Goal: Transaction & Acquisition: Obtain resource

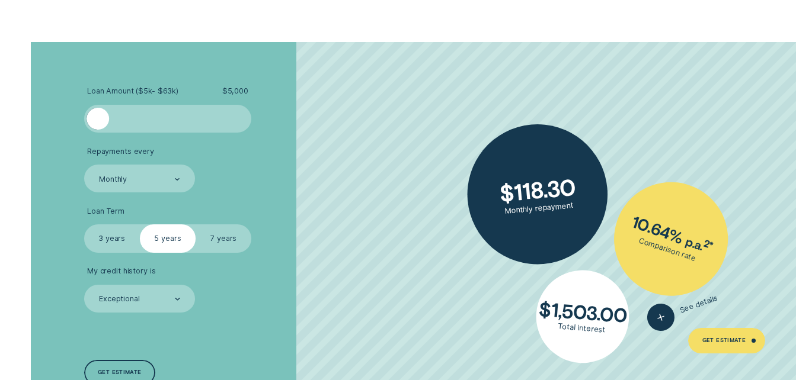
scroll to position [1896, 0]
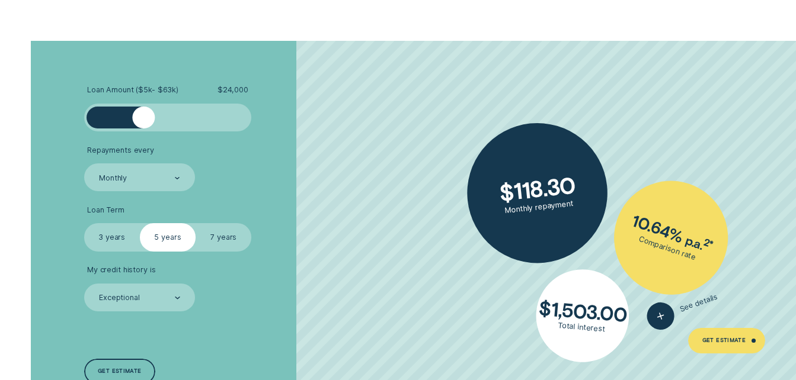
click at [143, 122] on div at bounding box center [168, 118] width 140 height 23
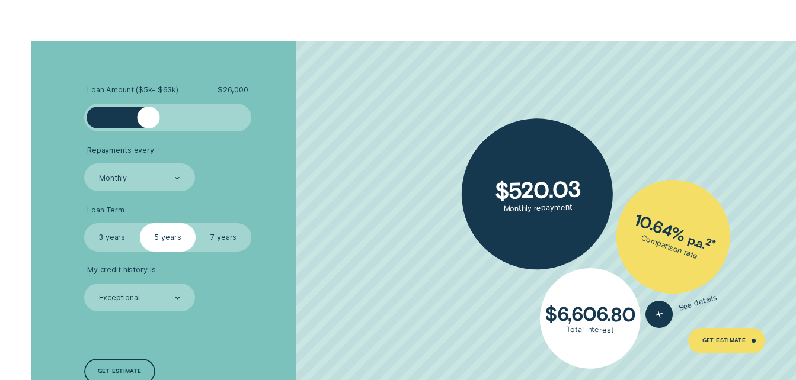
click at [148, 123] on div at bounding box center [148, 118] width 23 height 23
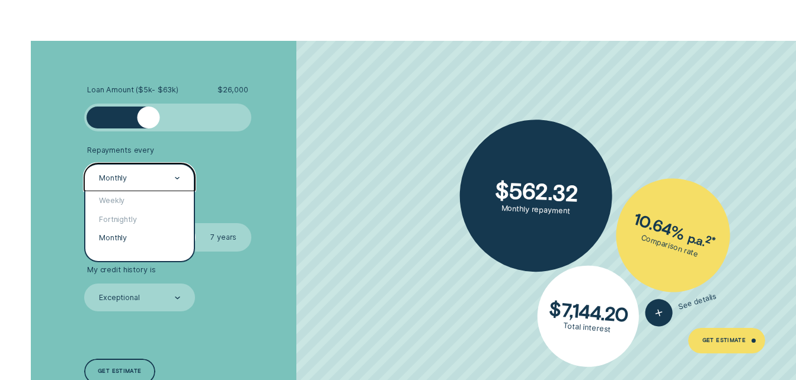
click at [174, 179] on div "Monthly" at bounding box center [139, 178] width 82 height 11
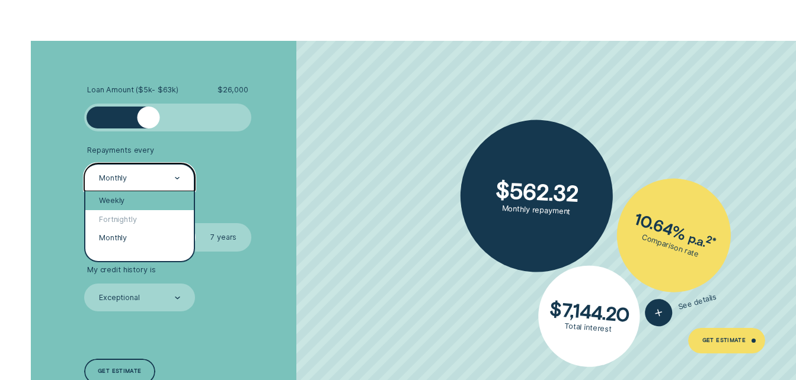
click at [120, 201] on div "Weekly" at bounding box center [139, 200] width 109 height 18
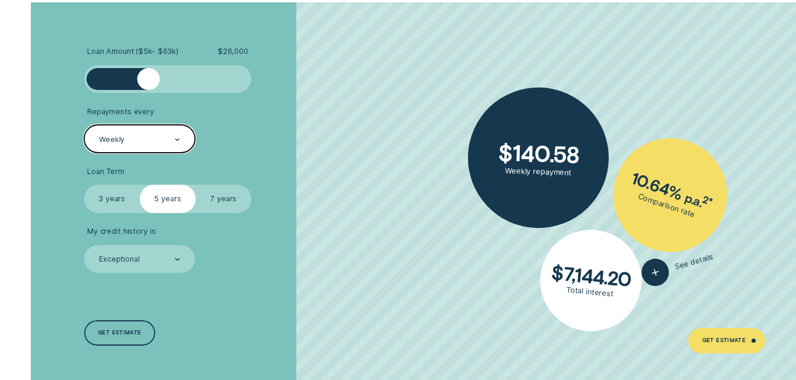
scroll to position [1955, 0]
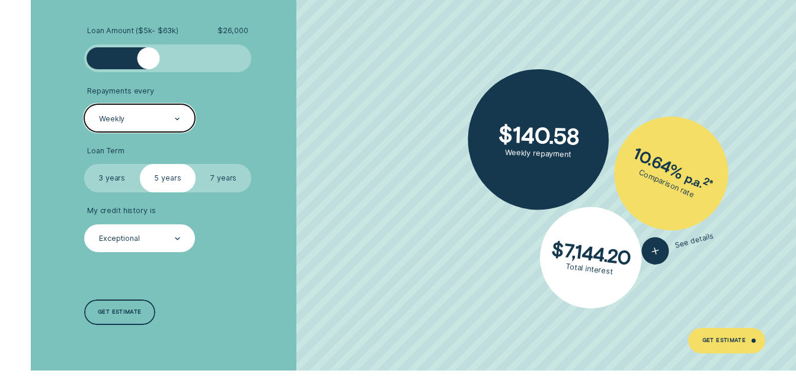
click at [171, 235] on div "Exceptional" at bounding box center [139, 238] width 82 height 11
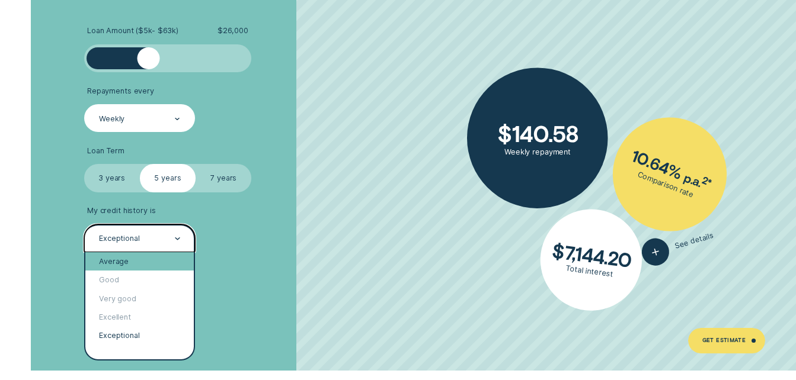
click at [118, 259] on div "Average" at bounding box center [139, 261] width 109 height 18
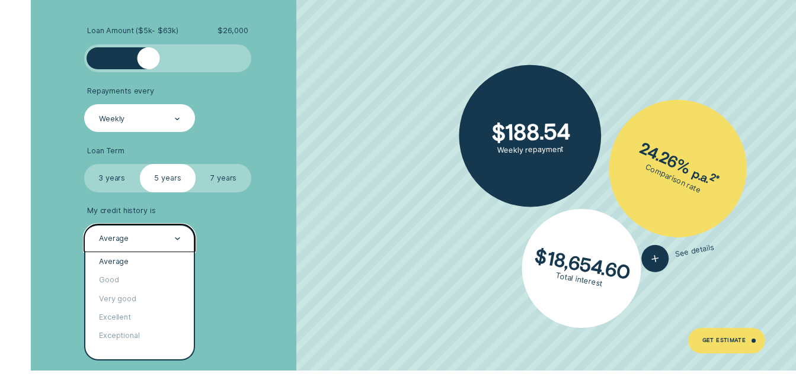
click at [147, 241] on div "Average" at bounding box center [139, 238] width 82 height 11
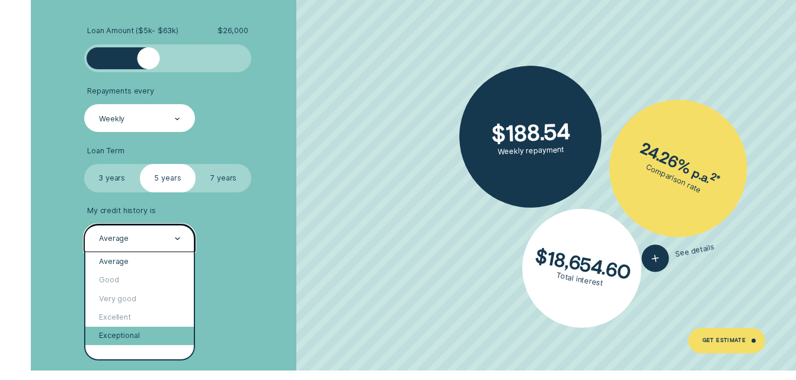
click at [127, 334] on div "Exceptional" at bounding box center [139, 336] width 109 height 18
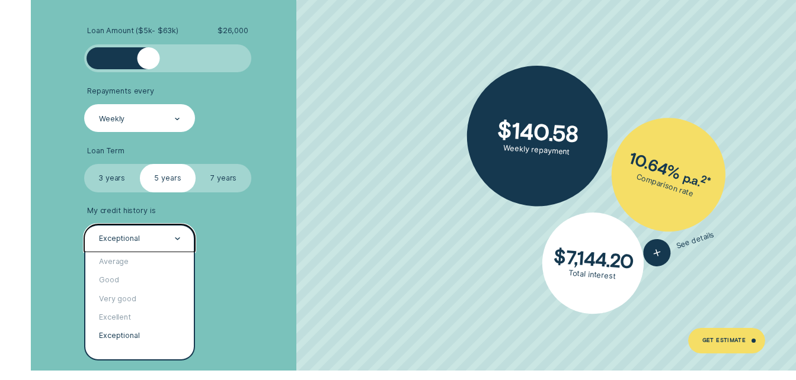
click at [176, 238] on icon at bounding box center [177, 239] width 5 height 2
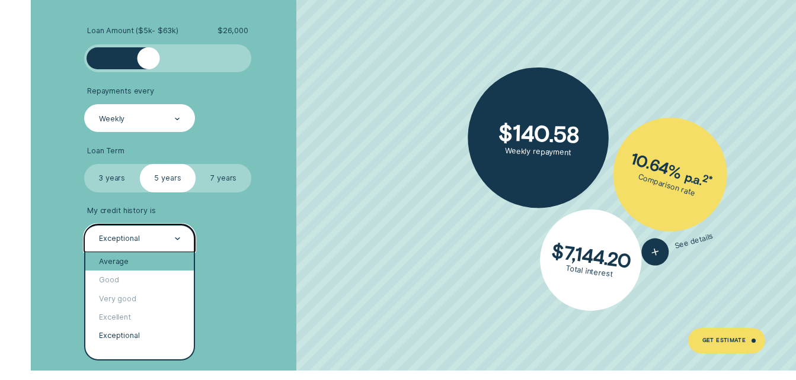
click at [123, 259] on div "Average" at bounding box center [139, 261] width 109 height 18
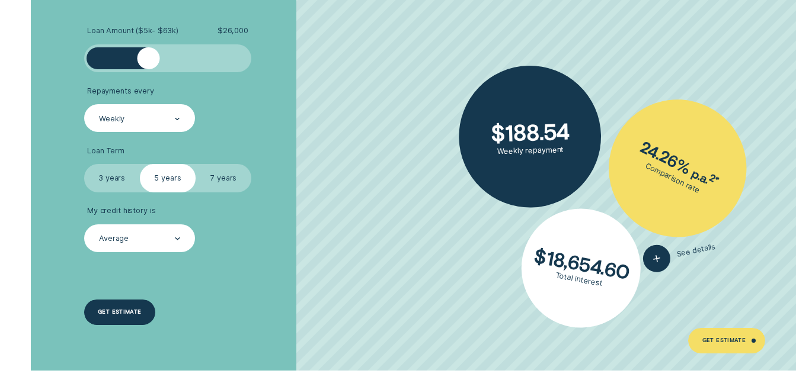
click at [116, 306] on div "Get estimate" at bounding box center [120, 312] width 72 height 25
